Goal: Information Seeking & Learning: Learn about a topic

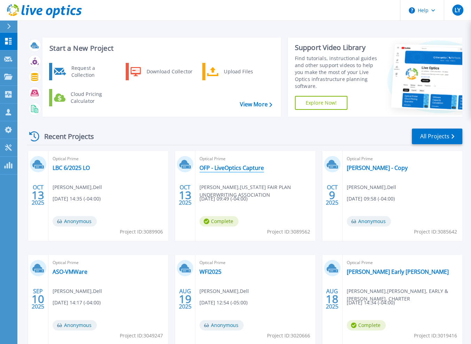
click at [213, 167] on link "OFP - LiveOptics Capture" at bounding box center [231, 168] width 64 height 7
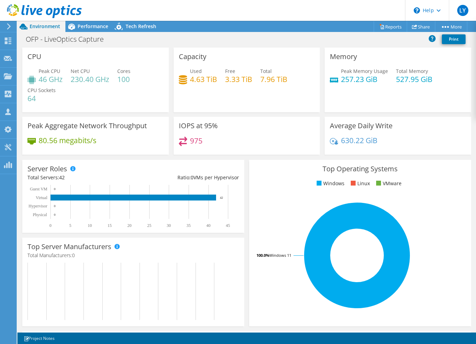
click at [77, 22] on div at bounding box center [41, 11] width 82 height 23
click at [84, 27] on span "Performance" at bounding box center [93, 26] width 31 height 7
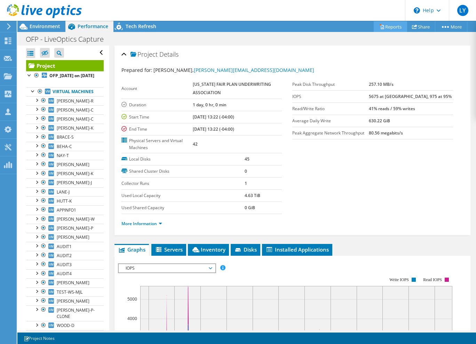
click at [381, 26] on link "Reports" at bounding box center [390, 26] width 33 height 11
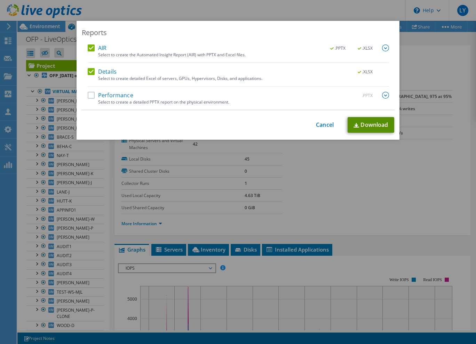
click at [359, 128] on link "Download" at bounding box center [371, 125] width 47 height 16
drag, startPoint x: 326, startPoint y: 125, endPoint x: 313, endPoint y: 121, distance: 13.2
click at [326, 125] on link "Cancel" at bounding box center [325, 125] width 18 height 7
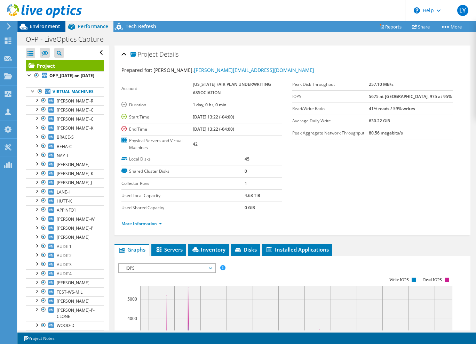
click at [32, 26] on span "Environment" at bounding box center [45, 26] width 31 height 7
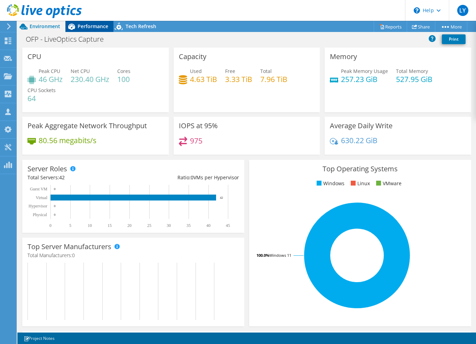
click at [89, 27] on span "Performance" at bounding box center [93, 26] width 31 height 7
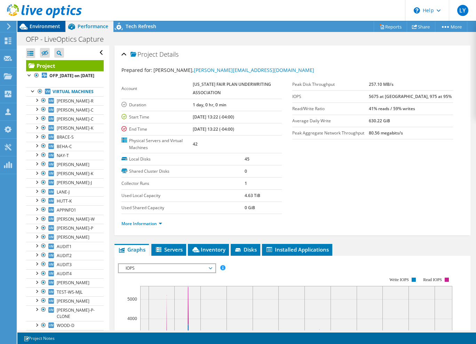
click at [33, 28] on span "Environment" at bounding box center [45, 26] width 31 height 7
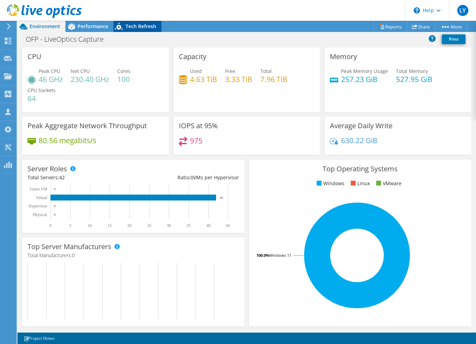
click at [129, 29] on span "Tech Refresh" at bounding box center [141, 26] width 31 height 7
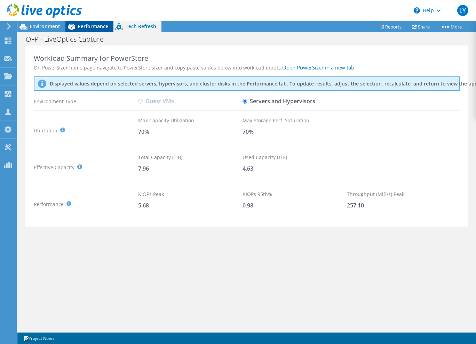
click at [82, 23] on span "Performance" at bounding box center [93, 26] width 31 height 7
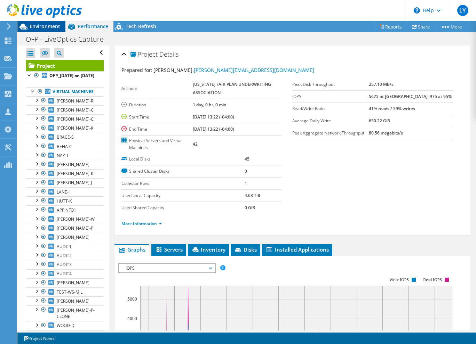
click at [45, 24] on span "Environment" at bounding box center [45, 26] width 31 height 7
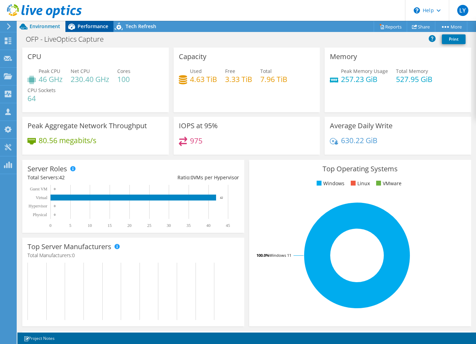
click at [87, 29] on span "Performance" at bounding box center [93, 26] width 31 height 7
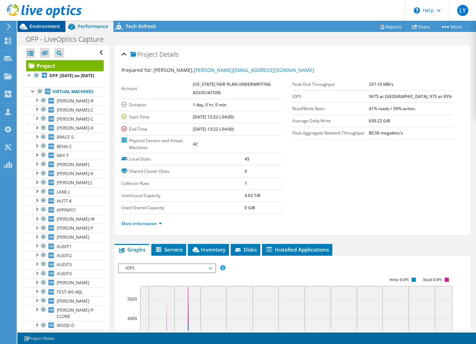
click at [45, 26] on span "Environment" at bounding box center [45, 26] width 31 height 7
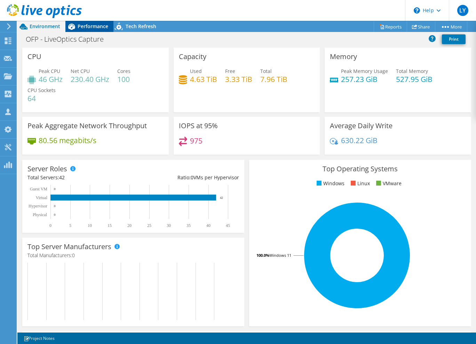
click at [95, 25] on span "Performance" at bounding box center [93, 26] width 31 height 7
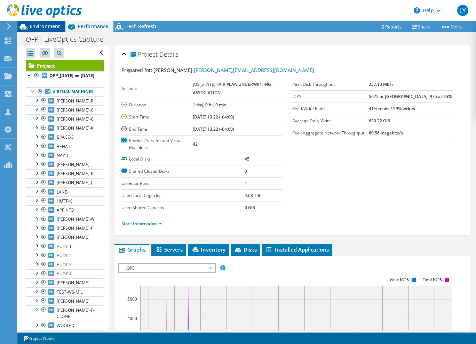
click at [37, 27] on span "Environment" at bounding box center [45, 26] width 31 height 7
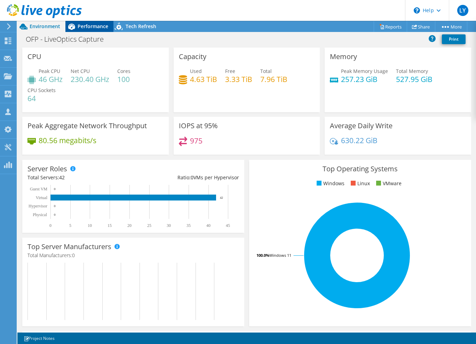
click at [73, 25] on icon at bounding box center [71, 27] width 12 height 12
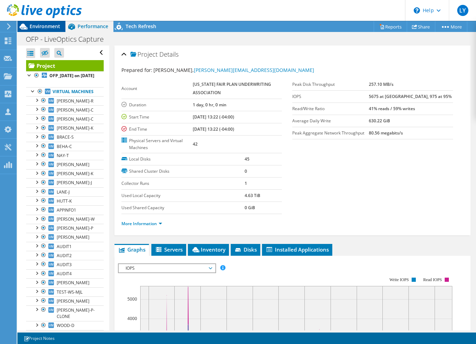
click at [45, 28] on span "Environment" at bounding box center [45, 26] width 31 height 7
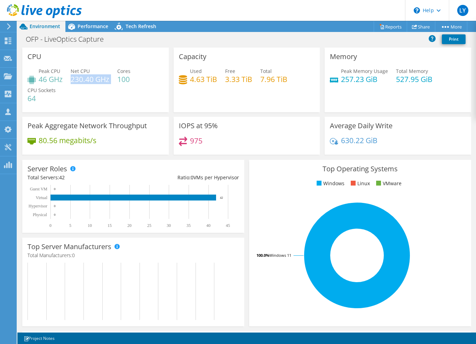
drag, startPoint x: 71, startPoint y: 80, endPoint x: 111, endPoint y: 82, distance: 40.4
click at [111, 82] on div "Peak CPU 46 GHz Net CPU 230.40 GHz Cores 100 CPU Sockets 64" at bounding box center [95, 88] width 136 height 42
drag, startPoint x: 111, startPoint y: 82, endPoint x: 107, endPoint y: 92, distance: 10.9
click at [107, 92] on div "Peak CPU 46 GHz Net CPU 230.40 GHz Cores 100 CPU Sockets 64" at bounding box center [95, 88] width 136 height 42
drag, startPoint x: 118, startPoint y: 80, endPoint x: 131, endPoint y: 79, distance: 12.5
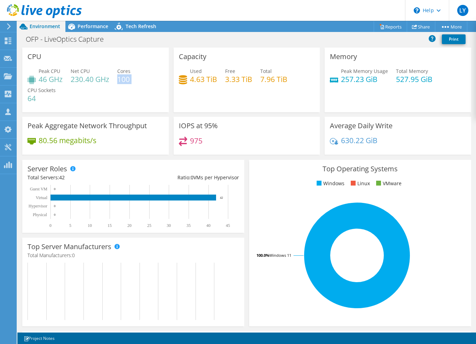
click at [131, 79] on div "Peak CPU 46 GHz Net CPU 230.40 GHz Cores 100 CPU Sockets 64" at bounding box center [95, 88] width 136 height 42
drag, startPoint x: 131, startPoint y: 79, endPoint x: 120, endPoint y: 104, distance: 27.1
click at [120, 104] on div "Peak CPU 46 GHz Net CPU 230.40 GHz Cores 100 CPU Sockets 64" at bounding box center [95, 88] width 136 height 42
drag, startPoint x: 128, startPoint y: 80, endPoint x: 137, endPoint y: 79, distance: 9.1
click at [137, 79] on div "Peak CPU 46 GHz Net CPU 230.40 GHz Cores 100 CPU Sockets 64" at bounding box center [95, 88] width 136 height 42
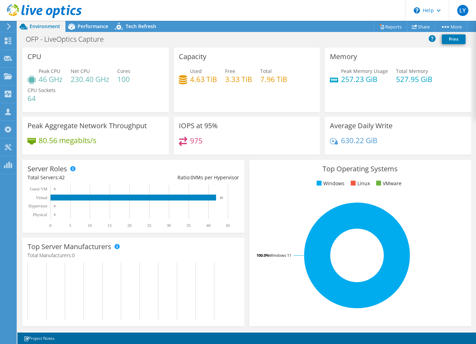
drag, startPoint x: 137, startPoint y: 79, endPoint x: 126, endPoint y: 92, distance: 16.5
click at [126, 92] on div "Peak CPU 46 GHz Net CPU 230.40 GHz Cores 100 CPU Sockets 64" at bounding box center [95, 88] width 136 height 42
drag, startPoint x: 118, startPoint y: 81, endPoint x: 128, endPoint y: 82, distance: 10.2
click at [128, 82] on h4 "100" at bounding box center [123, 79] width 13 height 8
drag, startPoint x: 39, startPoint y: 80, endPoint x: 63, endPoint y: 82, distance: 23.4
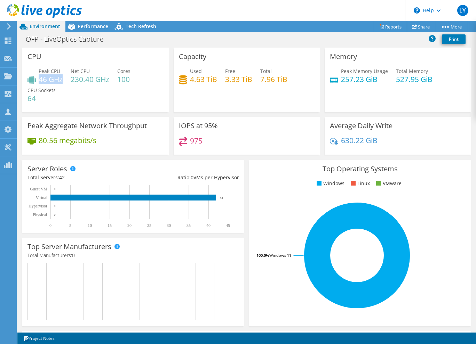
click at [63, 82] on h4 "46 GHz" at bounding box center [51, 79] width 24 height 8
drag, startPoint x: 63, startPoint y: 82, endPoint x: 66, endPoint y: 94, distance: 12.3
click at [66, 94] on div "Peak CPU 46 GHz Net CPU 230.40 GHz Cores 100 CPU Sockets 64" at bounding box center [95, 88] width 136 height 42
click at [349, 81] on h4 "257.23 GiB" at bounding box center [364, 79] width 47 height 8
drag, startPoint x: 391, startPoint y: 80, endPoint x: 427, endPoint y: 79, distance: 35.5
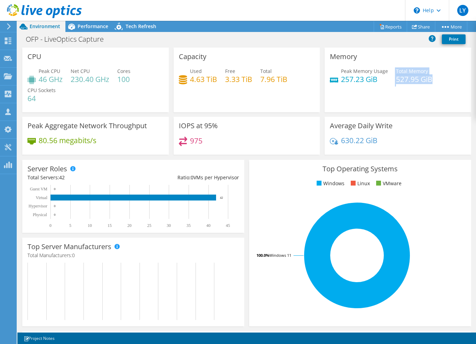
click at [427, 79] on div "Peak Memory Usage 257.23 GiB Total Memory 527.95 GiB" at bounding box center [398, 78] width 136 height 23
drag, startPoint x: 427, startPoint y: 79, endPoint x: 420, endPoint y: 93, distance: 15.3
click at [420, 93] on div "Memory Peak Memory Usage 257.23 GiB Total Memory 527.95 GiB" at bounding box center [398, 80] width 146 height 65
click at [351, 80] on h4 "257.23 GiB" at bounding box center [364, 79] width 47 height 8
drag, startPoint x: 340, startPoint y: 81, endPoint x: 365, endPoint y: 88, distance: 25.2
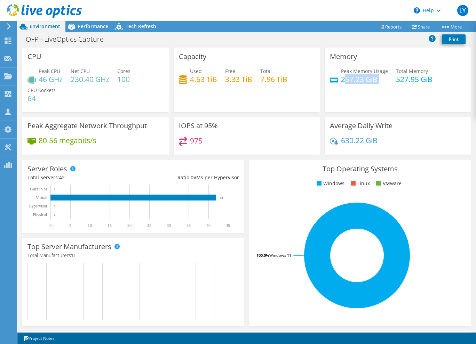
click at [364, 88] on div "Peak Memory Usage 257.23 GiB Total Memory 527.95 GiB" at bounding box center [398, 78] width 136 height 23
drag, startPoint x: 365, startPoint y: 88, endPoint x: 338, endPoint y: 83, distance: 26.8
click at [365, 88] on div "Peak Memory Usage 257.23 GiB Total Memory 527.95 GiB" at bounding box center [398, 78] width 136 height 23
click at [342, 88] on div "Peak Memory Usage 257.23 GiB Total Memory 527.95 GiB" at bounding box center [398, 78] width 136 height 23
click at [96, 27] on span "Performance" at bounding box center [93, 26] width 31 height 7
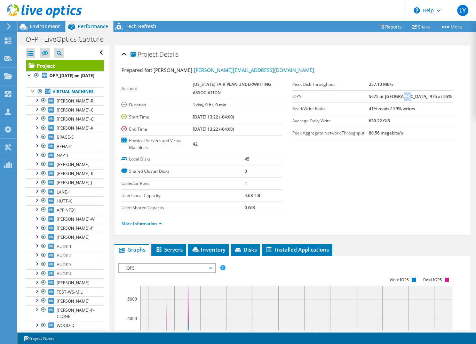
drag, startPoint x: 414, startPoint y: 97, endPoint x: 422, endPoint y: 95, distance: 8.1
click at [422, 95] on b "5675 at [GEOGRAPHIC_DATA], 975 at 95%" at bounding box center [410, 97] width 83 height 6
drag, startPoint x: 422, startPoint y: 95, endPoint x: 426, endPoint y: 99, distance: 5.4
click at [426, 99] on td "5675 at [GEOGRAPHIC_DATA], 975 at 95%" at bounding box center [411, 96] width 84 height 12
click at [49, 27] on span "Environment" at bounding box center [45, 26] width 31 height 7
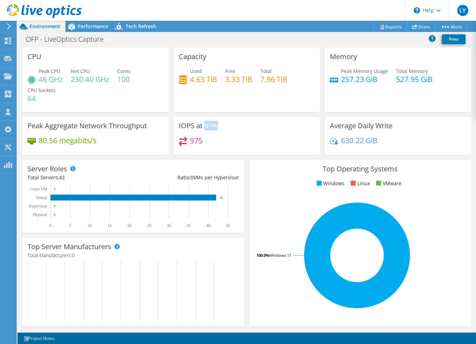
drag, startPoint x: 203, startPoint y: 126, endPoint x: 214, endPoint y: 124, distance: 11.6
click at [214, 124] on h3 "IOPS at 95%" at bounding box center [198, 126] width 39 height 8
drag, startPoint x: 214, startPoint y: 124, endPoint x: 216, endPoint y: 135, distance: 11.2
click at [218, 137] on div "975" at bounding box center [247, 144] width 136 height 15
drag, startPoint x: 201, startPoint y: 128, endPoint x: 216, endPoint y: 128, distance: 14.6
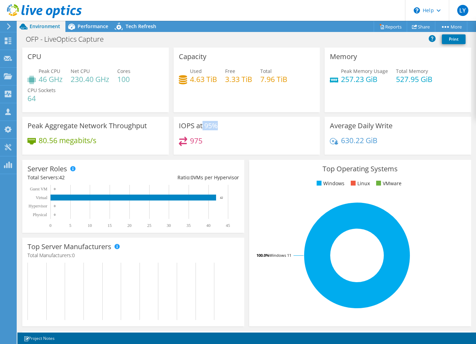
click at [216, 128] on div "IOPS at 95% 975" at bounding box center [247, 136] width 146 height 38
drag, startPoint x: 216, startPoint y: 128, endPoint x: 224, endPoint y: 144, distance: 18.1
click at [227, 145] on div "975" at bounding box center [247, 144] width 136 height 15
click at [95, 28] on span "Performance" at bounding box center [93, 26] width 31 height 7
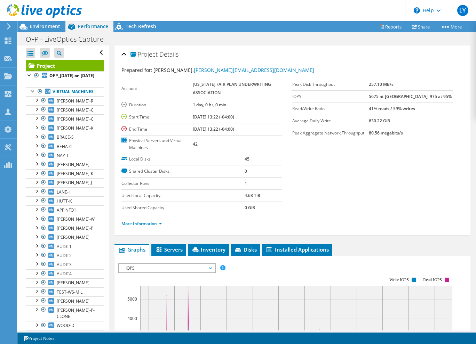
drag, startPoint x: 384, startPoint y: 96, endPoint x: 400, endPoint y: 95, distance: 15.7
click at [400, 95] on tr "IOPS 5675 at [GEOGRAPHIC_DATA], 975 at 95%" at bounding box center [372, 96] width 161 height 12
drag, startPoint x: 400, startPoint y: 95, endPoint x: 406, endPoint y: 134, distance: 39.5
click at [403, 134] on b "80.56 megabits/s" at bounding box center [386, 133] width 34 height 6
click at [48, 29] on span "Environment" at bounding box center [45, 26] width 31 height 7
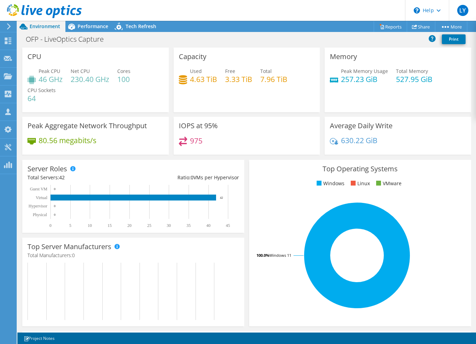
click at [197, 78] on h4 "4.63 TiB" at bounding box center [203, 79] width 27 height 8
drag, startPoint x: 189, startPoint y: 79, endPoint x: 262, endPoint y: 80, distance: 73.4
click at [262, 80] on div "Used 4.63 TiB Free 3.33 TiB Total 7.96 TiB" at bounding box center [247, 78] width 136 height 23
drag, startPoint x: 262, startPoint y: 80, endPoint x: 246, endPoint y: 86, distance: 17.2
click at [268, 92] on div "Capacity Used 4.63 TiB Free 3.33 TiB Total 7.96 TiB" at bounding box center [247, 80] width 146 height 65
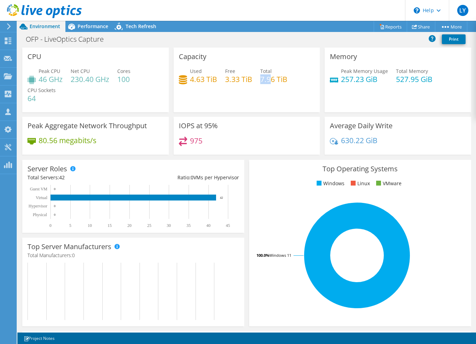
drag, startPoint x: 258, startPoint y: 80, endPoint x: 269, endPoint y: 82, distance: 11.1
click at [269, 82] on h4 "7.96 TiB" at bounding box center [273, 79] width 27 height 8
drag, startPoint x: 269, startPoint y: 82, endPoint x: 278, endPoint y: 94, distance: 14.8
click at [278, 94] on div "Capacity Used 4.63 TiB Free 3.33 TiB Total 7.96 TiB" at bounding box center [247, 80] width 146 height 65
drag, startPoint x: 188, startPoint y: 78, endPoint x: 217, endPoint y: 79, distance: 29.6
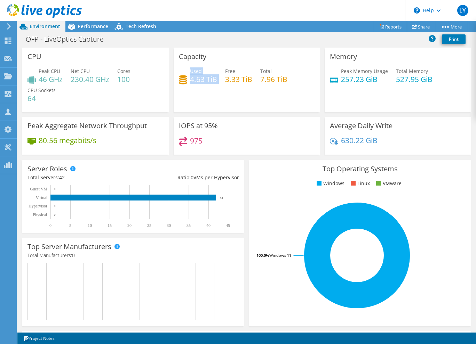
click at [217, 79] on div "Used 4.63 TiB Free 3.33 TiB Total 7.96 TiB" at bounding box center [247, 78] width 136 height 23
drag, startPoint x: 217, startPoint y: 79, endPoint x: 218, endPoint y: 92, distance: 12.9
click at [218, 92] on div "Capacity Used 4.63 TiB Free 3.33 TiB Total 7.96 TiB" at bounding box center [247, 80] width 146 height 65
click at [212, 95] on div "Capacity Used 4.63 TiB Free 3.33 TiB Total 7.96 TiB" at bounding box center [247, 80] width 146 height 65
click at [217, 52] on div "Capacity Used 4.63 TiB Free 3.33 TiB Total 7.96 TiB" at bounding box center [247, 80] width 146 height 65
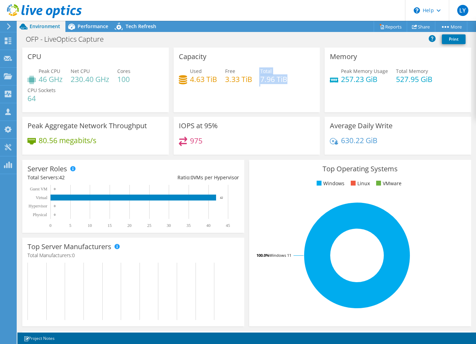
drag, startPoint x: 257, startPoint y: 80, endPoint x: 288, endPoint y: 79, distance: 31.0
click at [288, 79] on div "Used 4.63 TiB Free 3.33 TiB Total 7.96 TiB" at bounding box center [247, 78] width 136 height 23
drag, startPoint x: 288, startPoint y: 79, endPoint x: 279, endPoint y: 87, distance: 12.3
click at [279, 87] on div "Used 4.63 TiB Free 3.33 TiB Total 7.96 TiB" at bounding box center [247, 78] width 136 height 23
drag, startPoint x: 188, startPoint y: 80, endPoint x: 223, endPoint y: 81, distance: 34.8
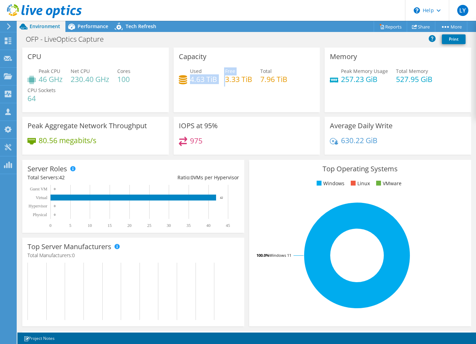
click at [223, 81] on div "Used 4.63 TiB Free 3.33 TiB Total 7.96 TiB" at bounding box center [247, 78] width 136 height 23
click at [86, 25] on span "Performance" at bounding box center [93, 26] width 31 height 7
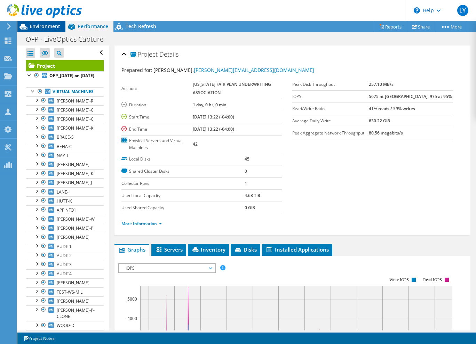
click at [51, 25] on span "Environment" at bounding box center [45, 26] width 31 height 7
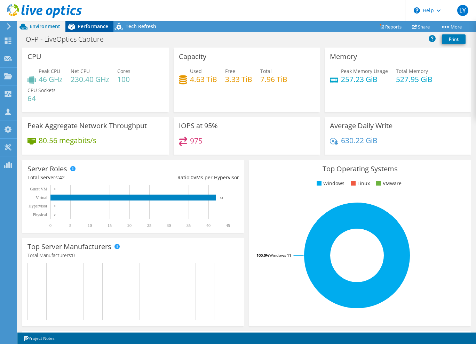
click at [90, 26] on span "Performance" at bounding box center [93, 26] width 31 height 7
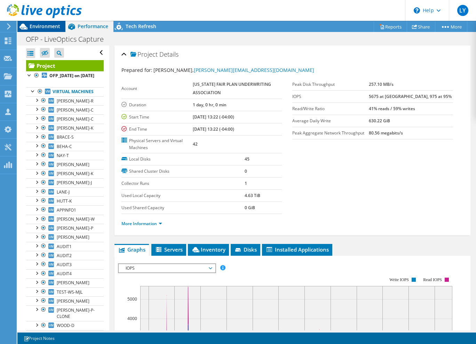
click at [45, 27] on span "Environment" at bounding box center [45, 26] width 31 height 7
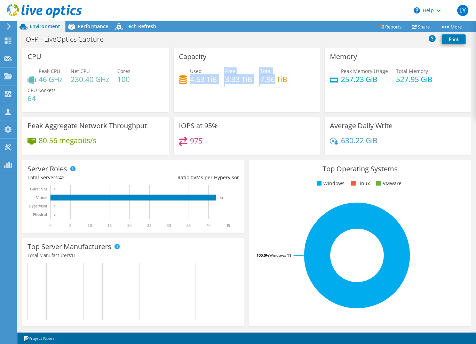
drag, startPoint x: 188, startPoint y: 78, endPoint x: 271, endPoint y: 78, distance: 83.5
click at [271, 78] on div "Used 4.63 TiB Free 3.33 TiB Total 7.96 TiB" at bounding box center [247, 78] width 136 height 23
click at [223, 88] on div "Used 4.63 TiB Free 3.33 TiB Total 7.96 TiB" at bounding box center [247, 78] width 136 height 23
drag, startPoint x: 188, startPoint y: 81, endPoint x: 231, endPoint y: 78, distance: 42.9
click at [231, 78] on div "Used 4.63 TiB Free 3.33 TiB Total 7.96 TiB" at bounding box center [247, 78] width 136 height 23
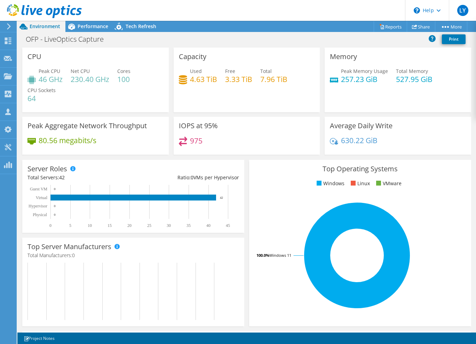
drag, startPoint x: 231, startPoint y: 78, endPoint x: 229, endPoint y: 85, distance: 7.2
click at [229, 85] on div "Used 4.63 TiB Free 3.33 TiB Total 7.96 TiB" at bounding box center [247, 78] width 136 height 23
click at [161, 9] on header "LY Partner Team Member [PERSON_NAME] [PERSON_NAME][EMAIL_ADDRESS][PERSON_NAME][…" at bounding box center [238, 10] width 476 height 21
drag, startPoint x: 51, startPoint y: 80, endPoint x: 92, endPoint y: 79, distance: 40.0
click at [92, 79] on div "Peak CPU 46 GHz Net CPU 230.40 GHz Cores 100 CPU Sockets 64" at bounding box center [95, 88] width 136 height 42
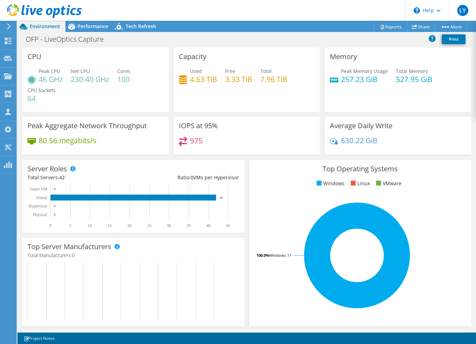
click at [347, 79] on h4 "257.23 GiB" at bounding box center [364, 79] width 47 height 8
drag, startPoint x: 335, startPoint y: 82, endPoint x: 365, endPoint y: 85, distance: 29.8
click at [365, 85] on div "Peak Memory Usage 257.23 GiB Total Memory 527.95 GiB" at bounding box center [398, 78] width 136 height 23
drag, startPoint x: 365, startPoint y: 85, endPoint x: 367, endPoint y: 92, distance: 6.5
click at [369, 86] on div "Peak Memory Usage 257.23 GiB Total Memory 527.95 GiB" at bounding box center [398, 78] width 136 height 23
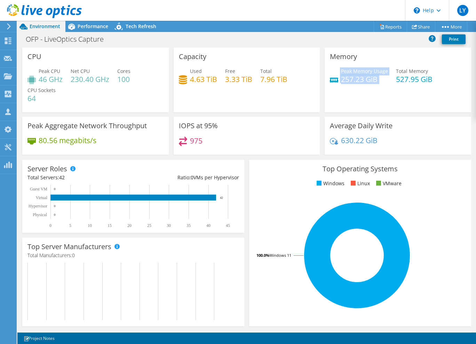
click at [367, 99] on div "Memory Peak Memory Usage 257.23 GiB Total Memory 527.95 GiB" at bounding box center [398, 80] width 146 height 65
